Goal: Information Seeking & Learning: Learn about a topic

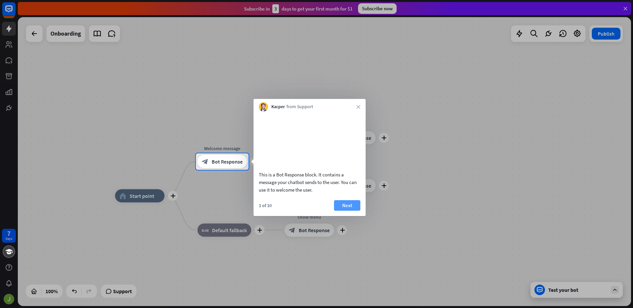
click at [348, 211] on button "Next" at bounding box center [347, 205] width 26 height 11
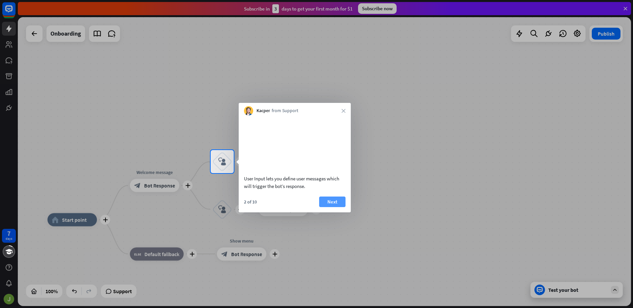
click at [337, 207] on button "Next" at bounding box center [332, 201] width 26 height 11
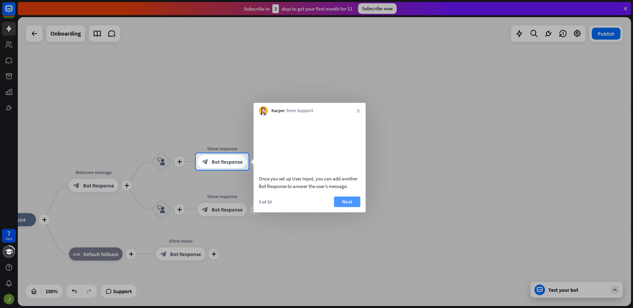
click at [347, 207] on button "Next" at bounding box center [347, 201] width 26 height 11
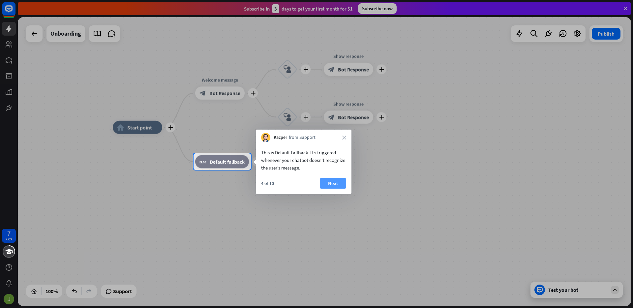
click at [337, 184] on button "Next" at bounding box center [333, 183] width 26 height 11
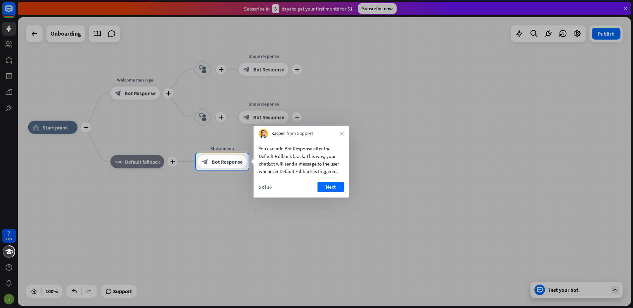
drag, startPoint x: 261, startPoint y: 144, endPoint x: 309, endPoint y: 180, distance: 60.1
click at [309, 180] on div "You can add Bot Response after the Default Fallback block. This way, your chatb…" at bounding box center [301, 167] width 96 height 59
click at [336, 188] on button "Next" at bounding box center [330, 187] width 26 height 11
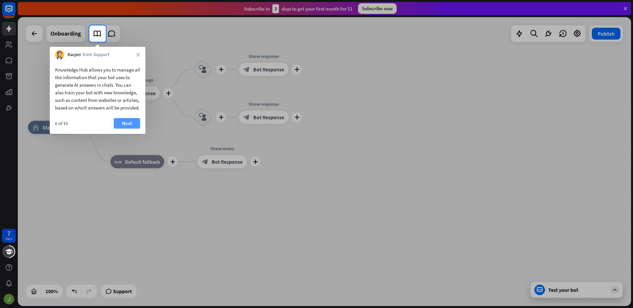
click at [121, 129] on button "Next" at bounding box center [127, 123] width 26 height 11
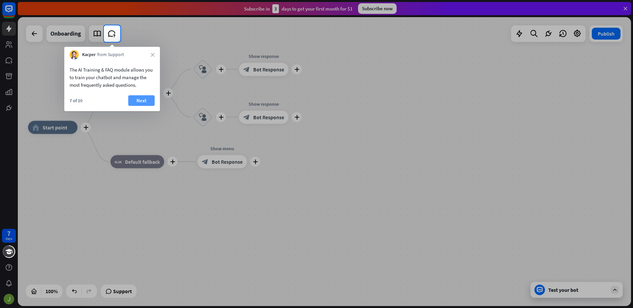
click at [143, 100] on button "Next" at bounding box center [141, 100] width 26 height 11
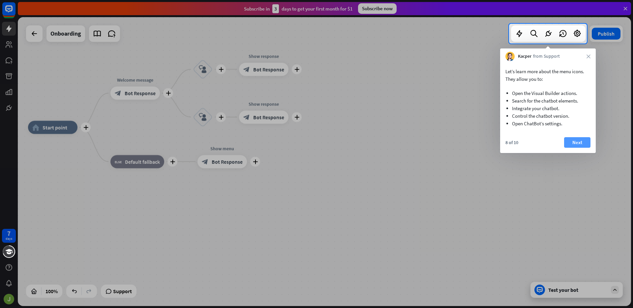
click at [573, 142] on button "Next" at bounding box center [577, 142] width 26 height 11
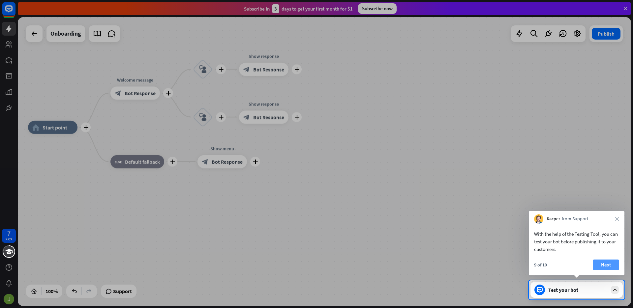
click at [614, 266] on button "Next" at bounding box center [606, 264] width 26 height 11
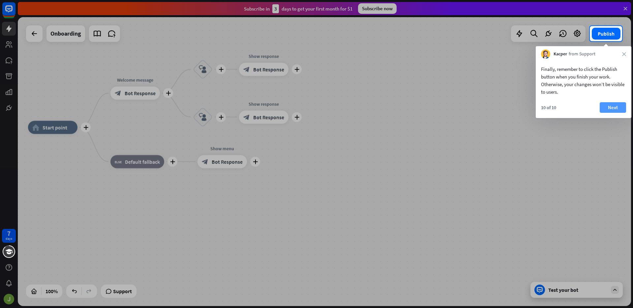
click at [615, 110] on button "Next" at bounding box center [612, 107] width 26 height 11
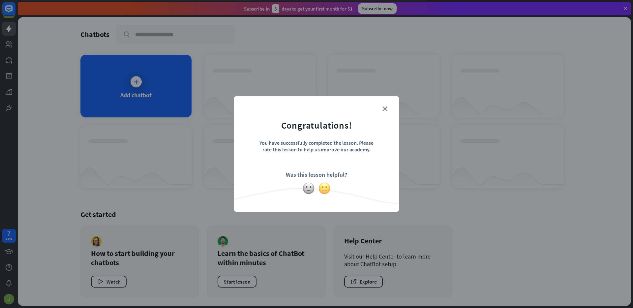
click at [323, 192] on img at bounding box center [324, 188] width 13 height 13
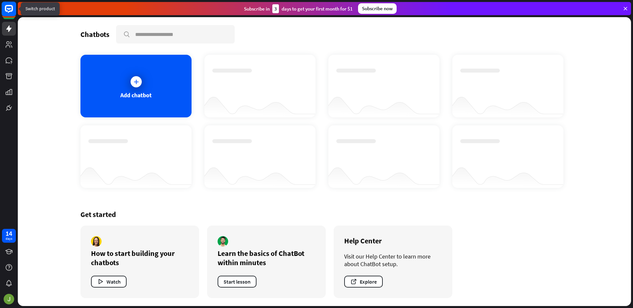
click at [12, 8] on icon at bounding box center [9, 9] width 8 height 8
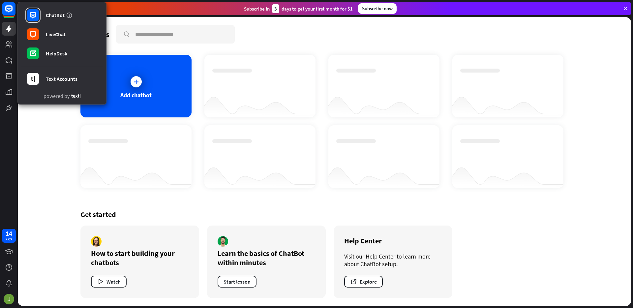
click at [11, 164] on div "ChatBot LiveChat HelpDesk Text Accounts powered by 14 days" at bounding box center [9, 154] width 18 height 308
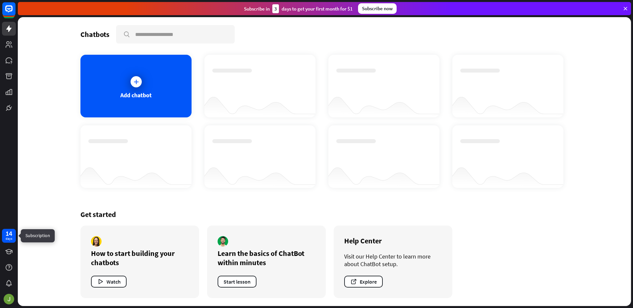
click at [13, 235] on div "14 days" at bounding box center [9, 236] width 14 height 14
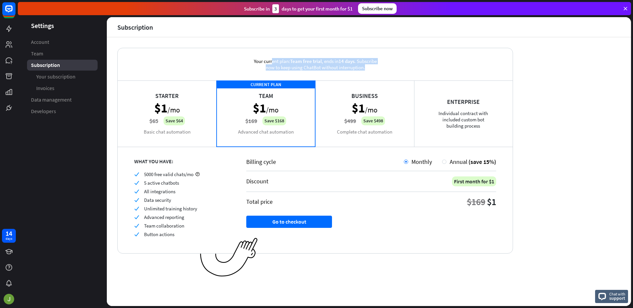
drag, startPoint x: 243, startPoint y: 51, endPoint x: 373, endPoint y: 71, distance: 132.3
click at [373, 71] on div "Your current plan: Team free trial , ends [DATE] . Subscribe now to keep using …" at bounding box center [315, 64] width 395 height 32
click at [373, 71] on div "Your current plan: Team free trial , ends [DATE] . Subscribe now to keep using …" at bounding box center [315, 64] width 142 height 32
drag, startPoint x: 243, startPoint y: 62, endPoint x: 456, endPoint y: 66, distance: 213.6
click at [456, 66] on div "Your current plan: Team free trial , ends [DATE] . Subscribe now to keep using …" at bounding box center [315, 64] width 395 height 32
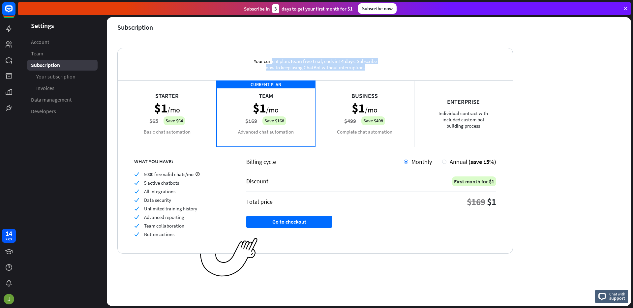
click at [456, 66] on div "Your current plan: Team free trial , ends [DATE] . Subscribe now to keep using …" at bounding box center [315, 64] width 395 height 32
click at [12, 14] on rect at bounding box center [9, 9] width 15 height 15
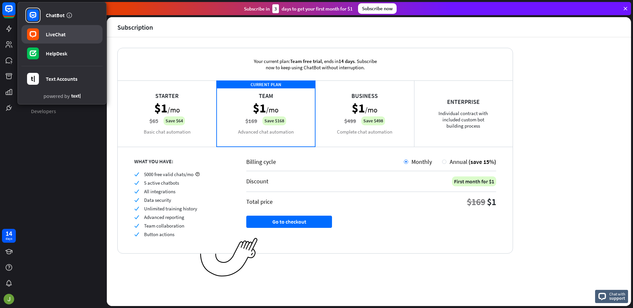
click at [46, 36] on div "LiveChat" at bounding box center [56, 34] width 20 height 7
